Goal: Check status: Check status

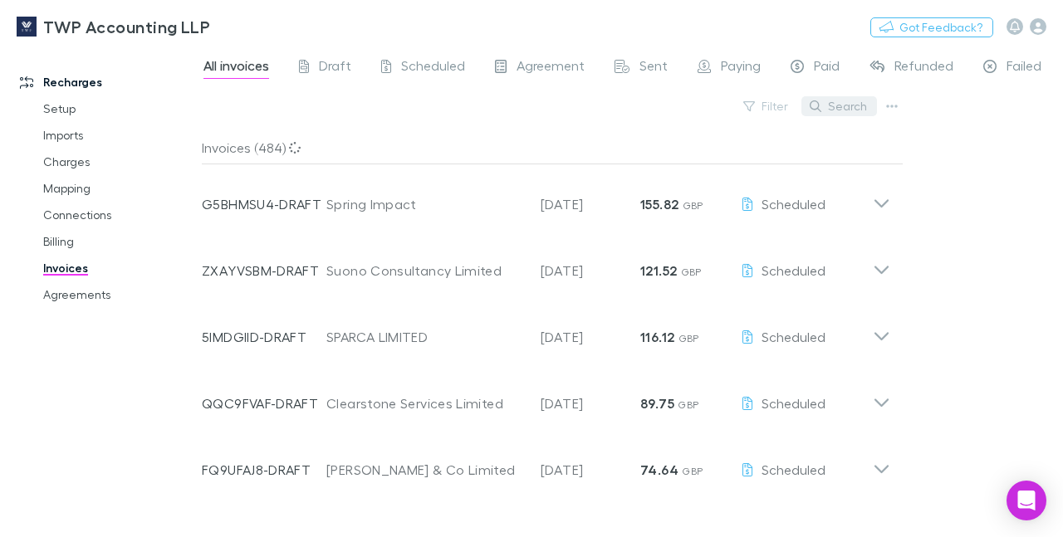
click at [840, 113] on button "Search" at bounding box center [839, 106] width 76 height 20
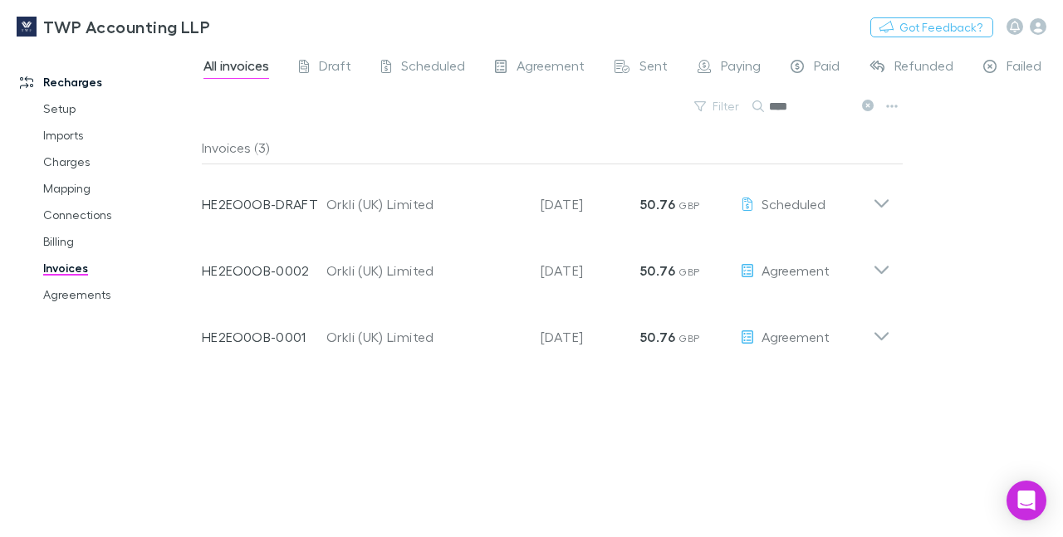
type input "****"
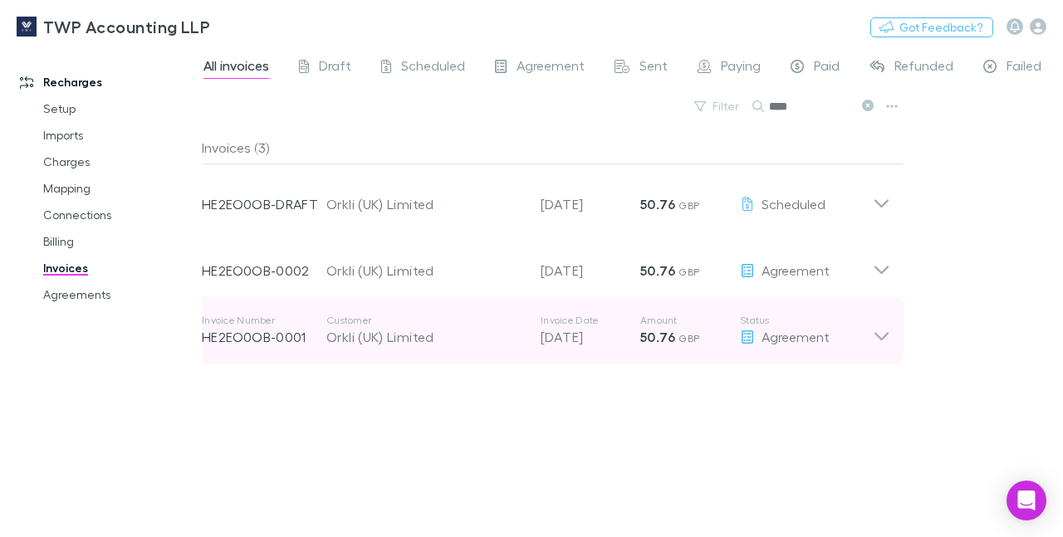
click at [880, 333] on icon at bounding box center [880, 330] width 17 height 33
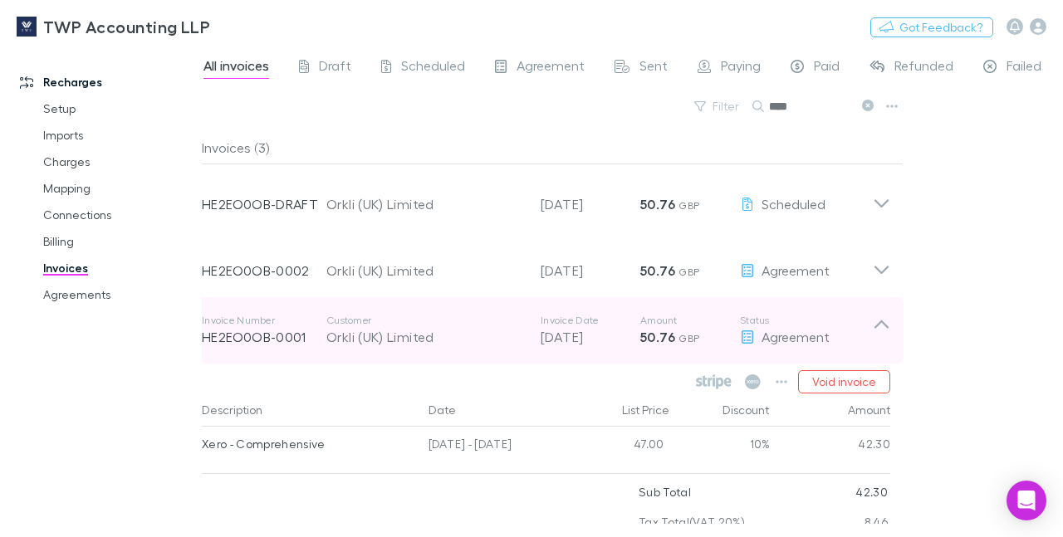
click at [874, 324] on icon at bounding box center [881, 324] width 14 height 8
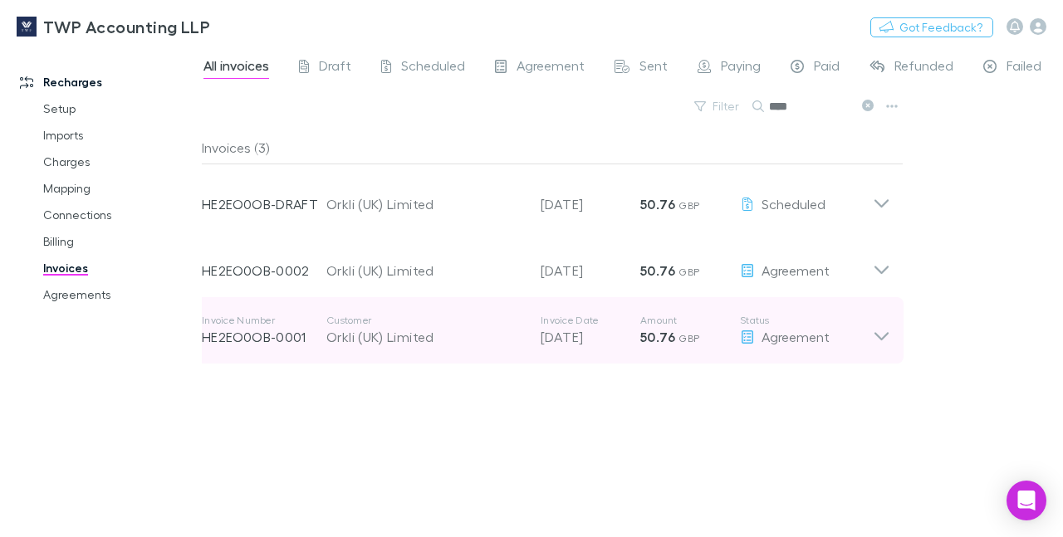
click at [435, 335] on div "Orkli (UK) Limited" at bounding box center [425, 337] width 198 height 20
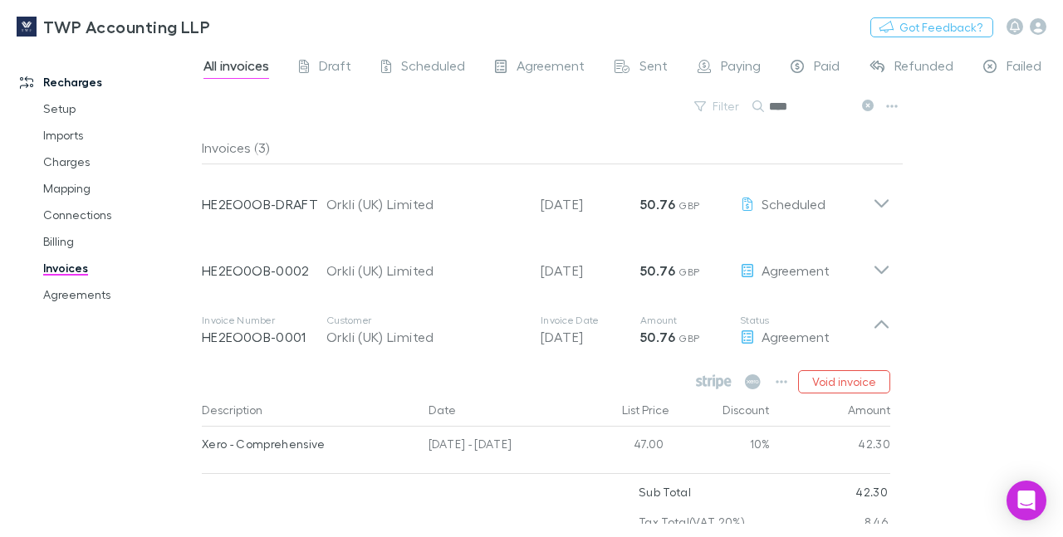
scroll to position [60, 0]
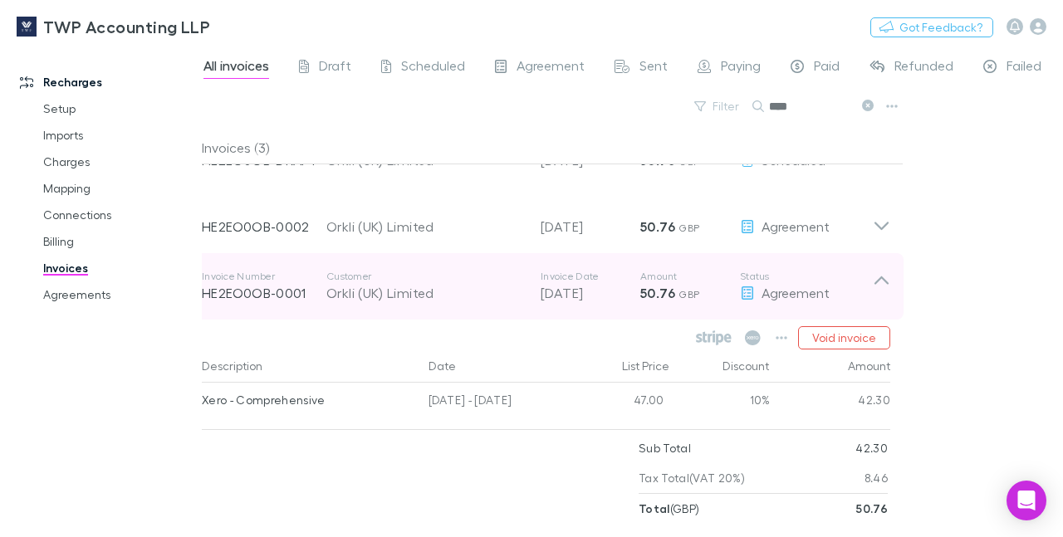
click at [446, 283] on div "Orkli (UK) Limited" at bounding box center [425, 293] width 198 height 20
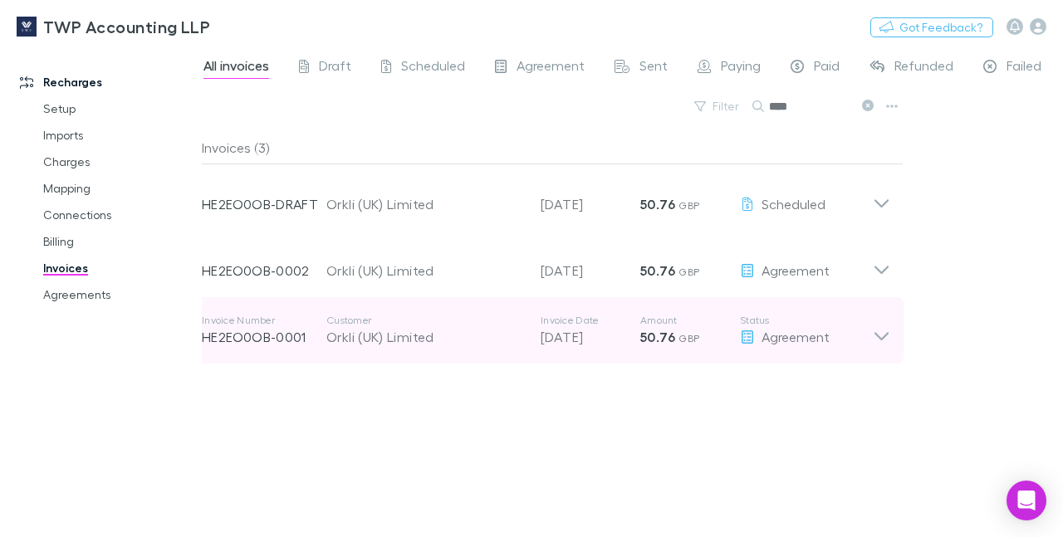
scroll to position [0, 0]
click at [879, 338] on icon at bounding box center [881, 336] width 14 height 8
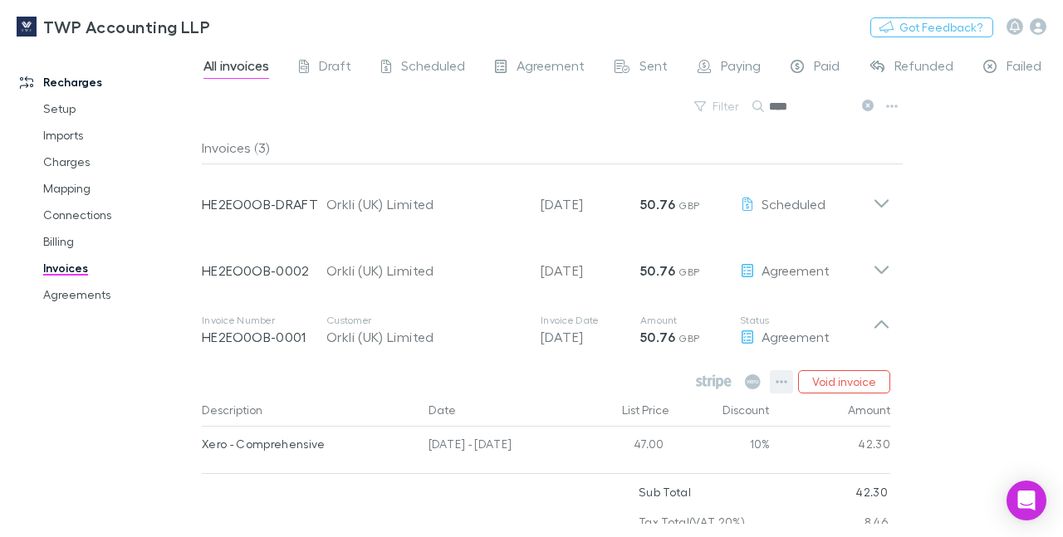
click at [775, 380] on icon "button" at bounding box center [781, 381] width 12 height 13
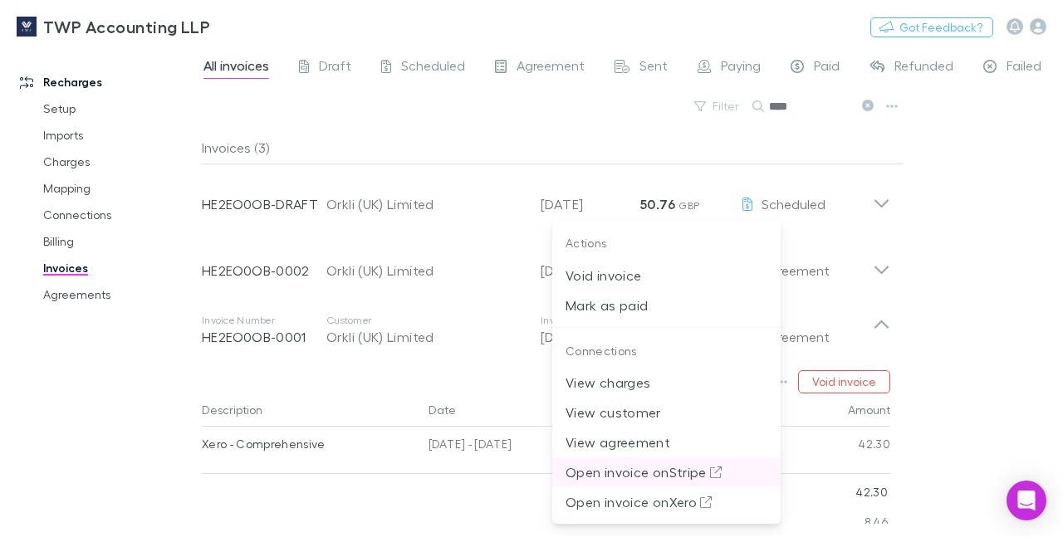
click at [612, 472] on p "Open invoice on Stripe" at bounding box center [666, 472] width 202 height 20
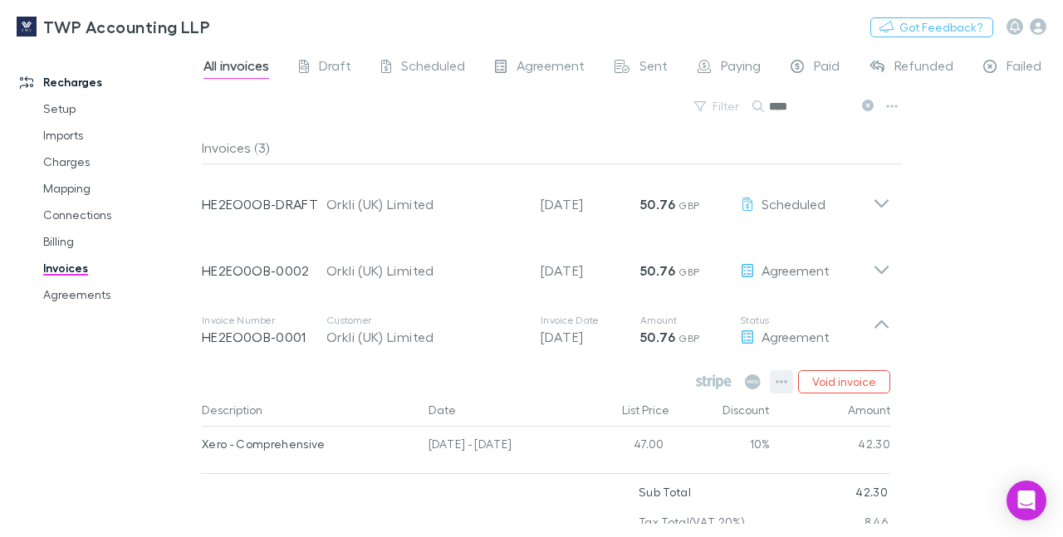
click at [770, 386] on button "button" at bounding box center [781, 381] width 23 height 23
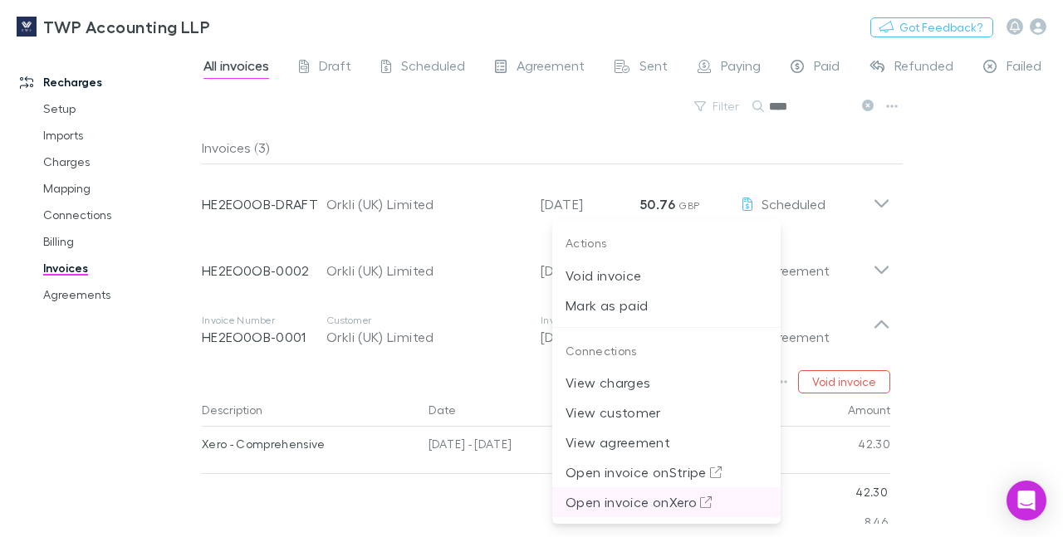
click at [633, 498] on p "Open invoice on Xero" at bounding box center [666, 502] width 202 height 20
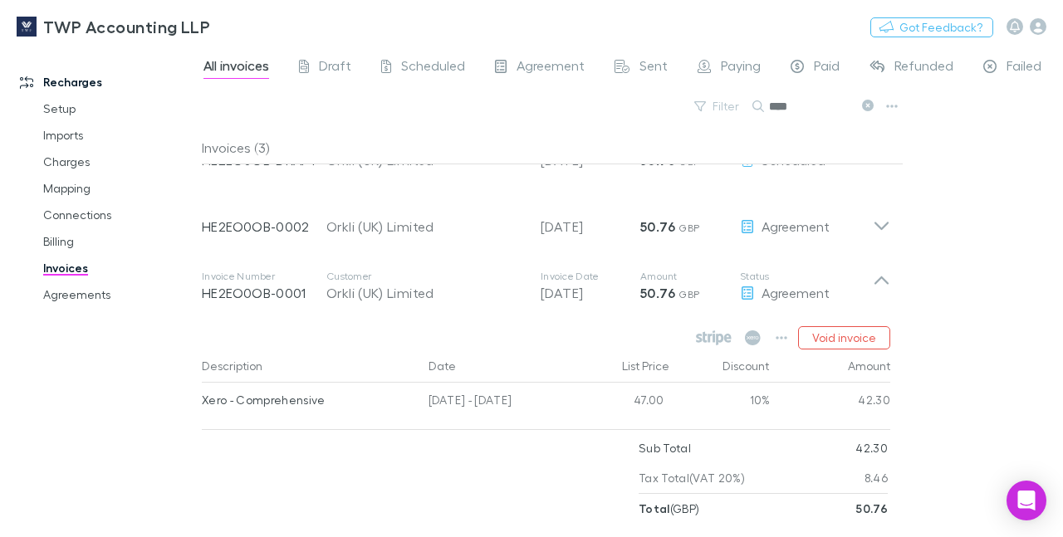
scroll to position [60, 0]
click at [775, 331] on icon "button" at bounding box center [781, 337] width 12 height 13
